Goal: Find contact information: Obtain details needed to contact an individual or organization

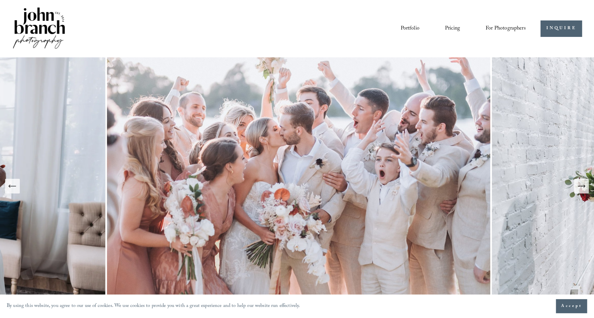
click at [498, 25] on span "For Photographers" at bounding box center [506, 28] width 40 height 10
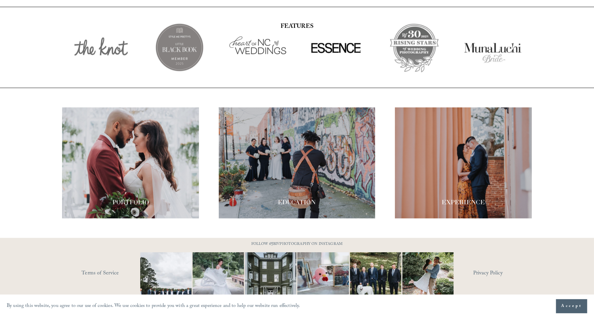
scroll to position [1154, 0]
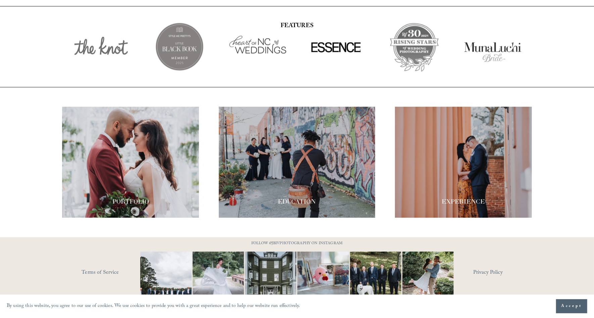
click at [299, 198] on span "EDUCATION" at bounding box center [297, 202] width 38 height 8
click at [295, 155] on div at bounding box center [297, 162] width 157 height 111
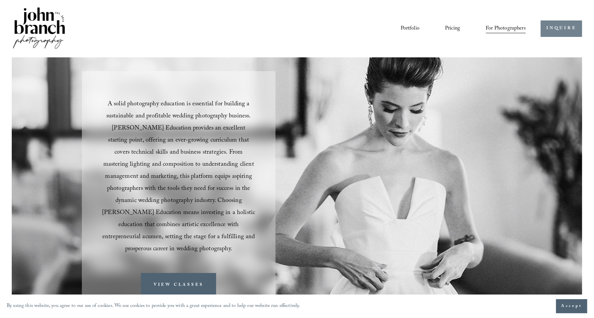
click at [556, 31] on link "INQUIRE" at bounding box center [560, 28] width 41 height 16
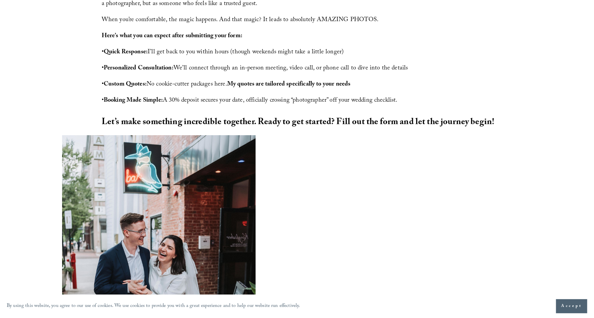
scroll to position [506, 0]
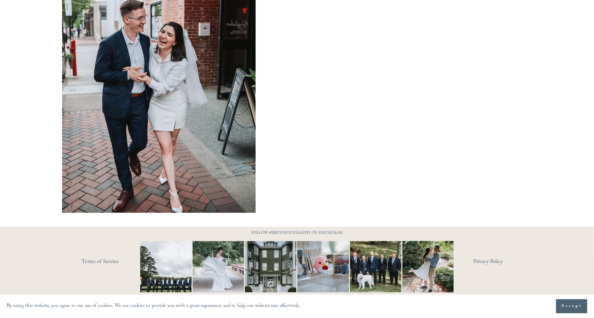
drag, startPoint x: 569, startPoint y: 310, endPoint x: 556, endPoint y: 305, distance: 14.1
click at [569, 310] on button "Accept" at bounding box center [571, 306] width 31 height 14
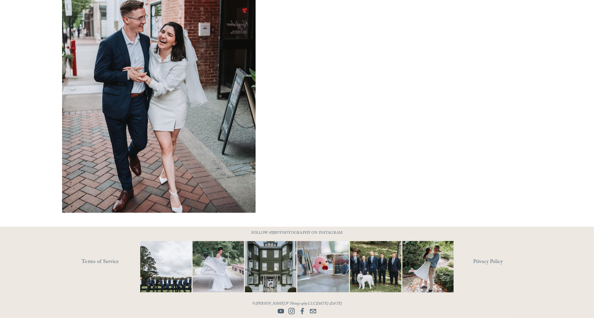
click at [301, 311] on use "Facebook" at bounding box center [301, 311] width 3 height 6
